Goal: Task Accomplishment & Management: Manage account settings

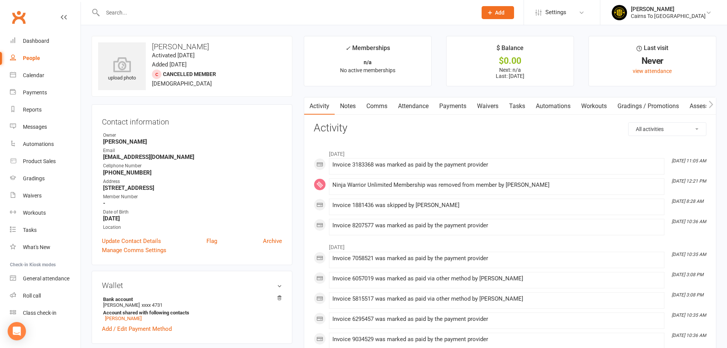
click at [28, 60] on div "People" at bounding box center [31, 58] width 17 height 6
select select "100"
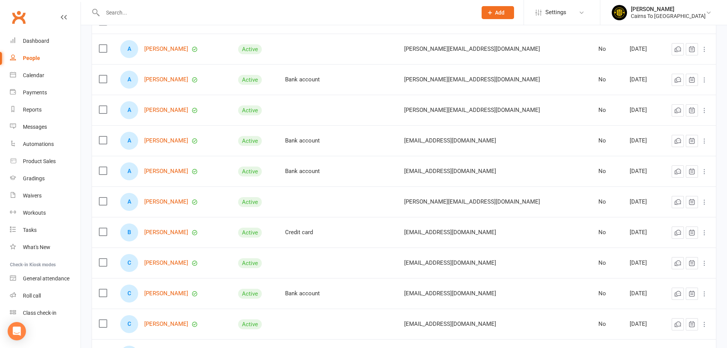
scroll to position [115, 0]
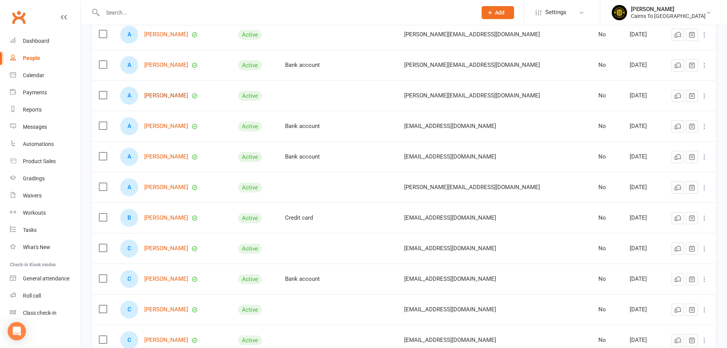
click at [163, 94] on link "[PERSON_NAME]" at bounding box center [166, 95] width 44 height 6
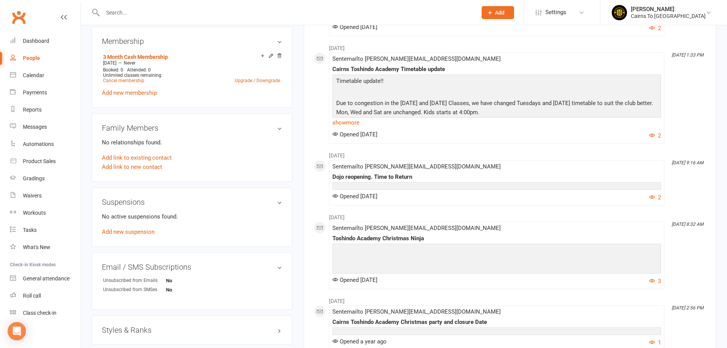
scroll to position [305, 0]
click at [141, 158] on link "Add link to existing contact" at bounding box center [137, 156] width 70 height 9
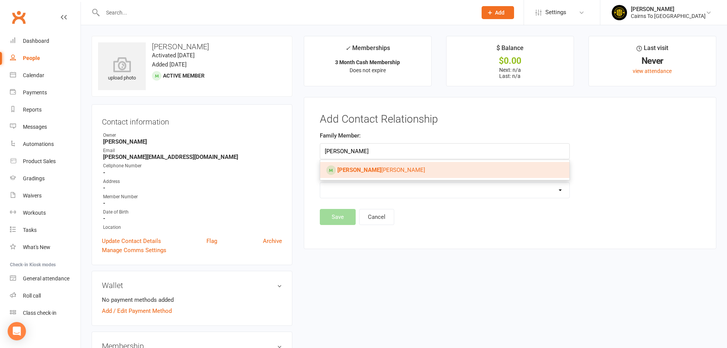
type input "[PERSON_NAME]"
click at [367, 171] on span "[PERSON_NAME]" at bounding box center [381, 169] width 88 height 7
type input "[PERSON_NAME]"
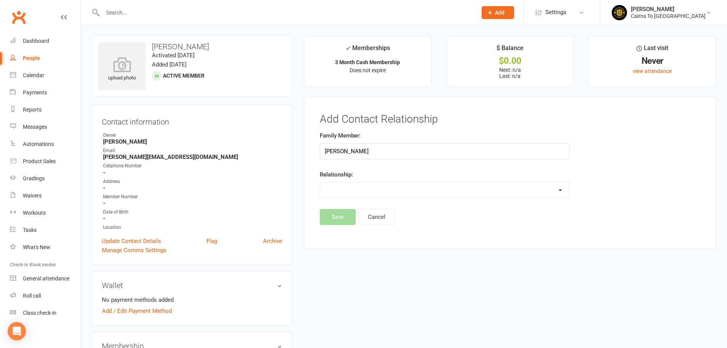
click at [363, 185] on select "Parent / Guardian Child Sibling (parent not in system) Spouse / Partner Cousin …" at bounding box center [444, 189] width 249 height 15
select select "4"
click at [320, 182] on select "Parent / Guardian Child Sibling (parent not in system) Spouse / Partner Cousin …" at bounding box center [444, 189] width 249 height 15
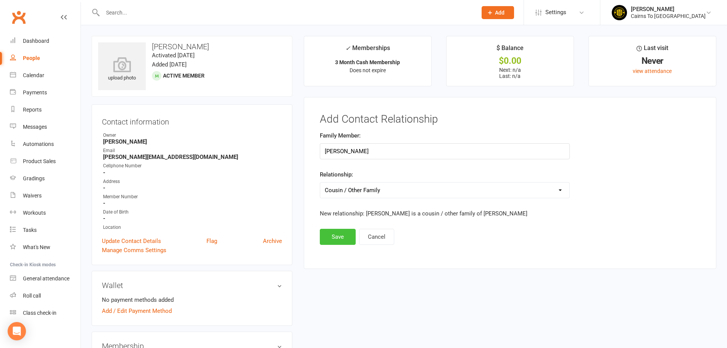
click at [334, 235] on button "Save" at bounding box center [338, 237] width 36 height 16
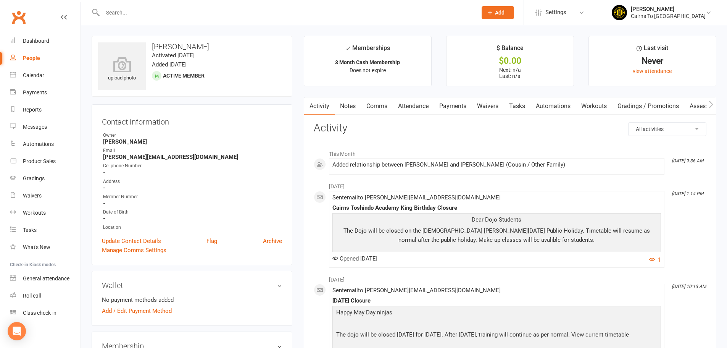
click at [31, 60] on div "People" at bounding box center [31, 58] width 17 height 6
select select "100"
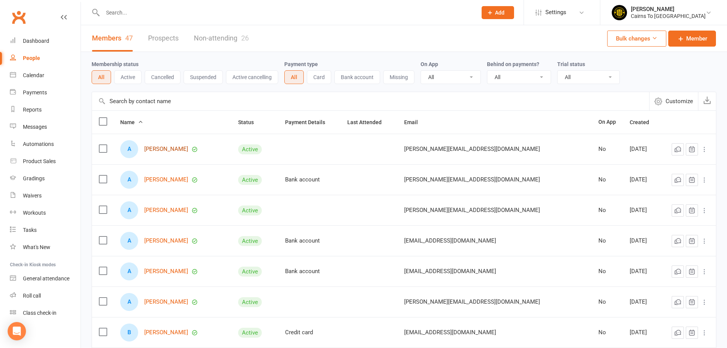
click at [172, 148] on link "[PERSON_NAME]" at bounding box center [166, 149] width 44 height 6
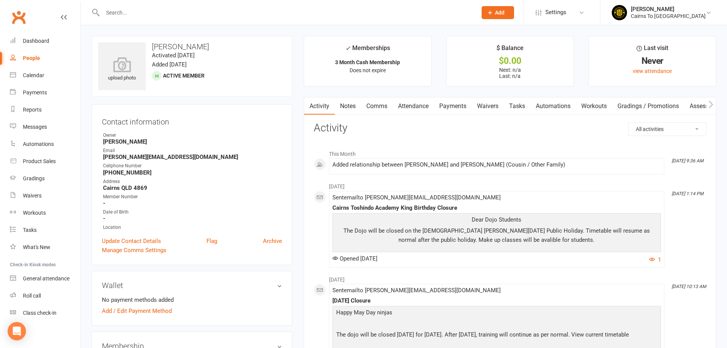
click at [33, 58] on div "People" at bounding box center [31, 58] width 17 height 6
select select "100"
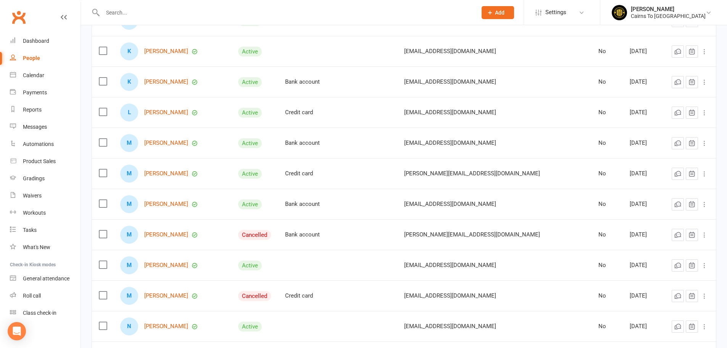
scroll to position [954, 0]
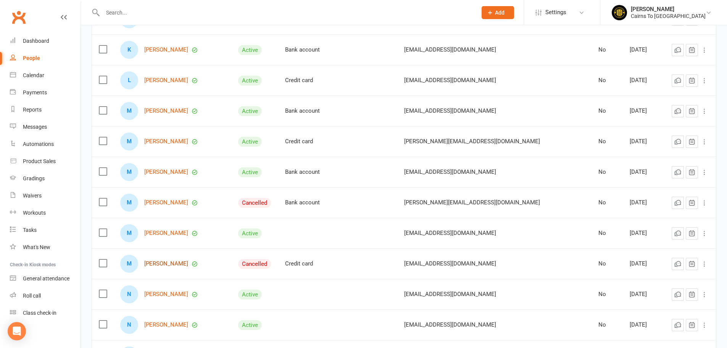
click at [162, 264] on link "[PERSON_NAME]" at bounding box center [166, 263] width 44 height 6
